Goal: Task Accomplishment & Management: Use online tool/utility

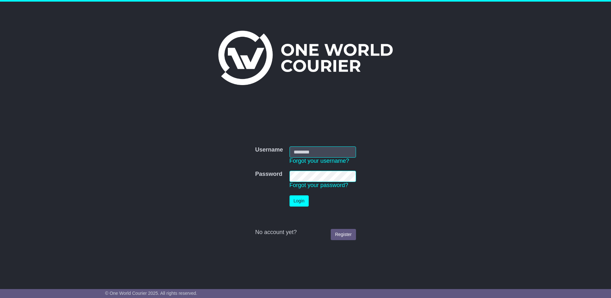
type input "**********"
click at [296, 198] on button "Login" at bounding box center [299, 200] width 19 height 11
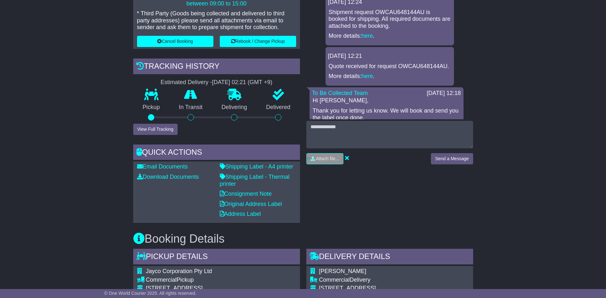
scroll to position [160, 0]
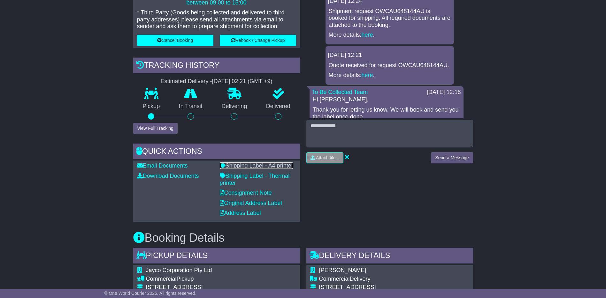
click at [245, 167] on link "Shipping Label - A4 printer" at bounding box center [257, 165] width 74 height 6
